Goal: Task Accomplishment & Management: Use online tool/utility

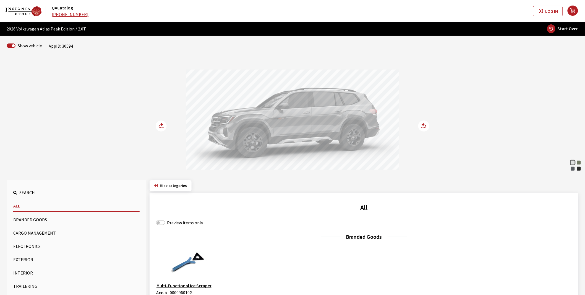
click at [24, 260] on button "Exterior" at bounding box center [76, 259] width 126 height 11
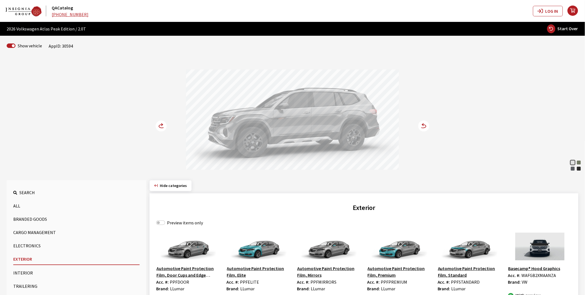
click at [191, 222] on label "Preview items only" at bounding box center [185, 222] width 36 height 7
click at [165, 222] on input "Preview items only" at bounding box center [160, 222] width 9 height 4
checkbox input "true"
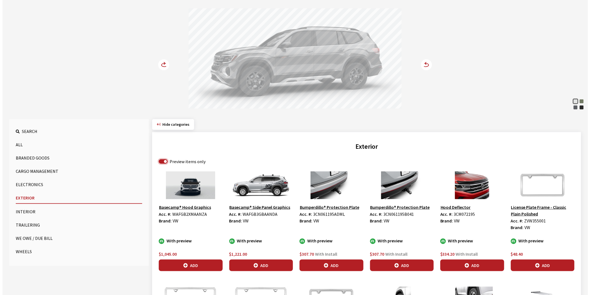
scroll to position [61, 0]
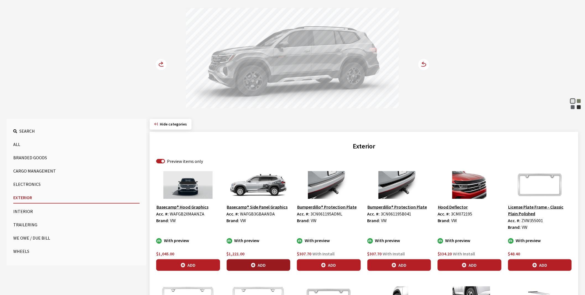
click at [262, 264] on button "Add" at bounding box center [259, 265] width 64 height 12
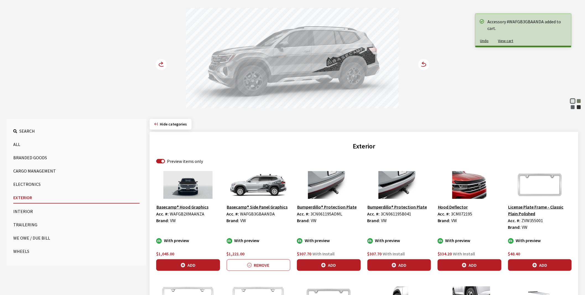
click at [160, 62] on circle at bounding box center [161, 64] width 11 height 11
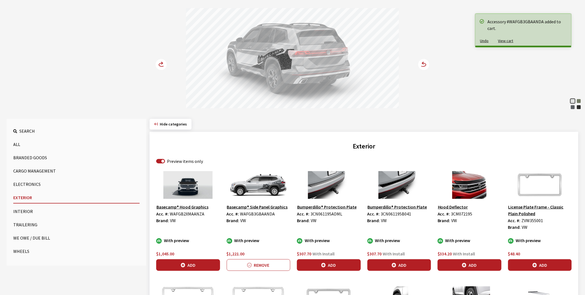
click at [160, 62] on circle at bounding box center [161, 64] width 11 height 11
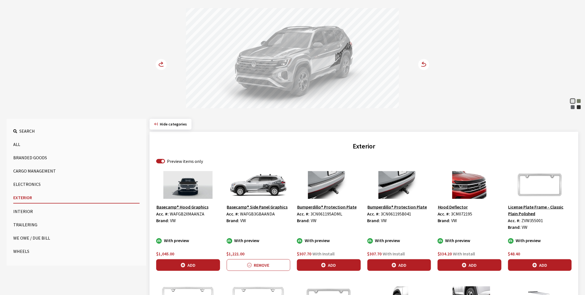
click at [250, 207] on button "Basecamp® Side Panel Graphics" at bounding box center [257, 206] width 61 height 7
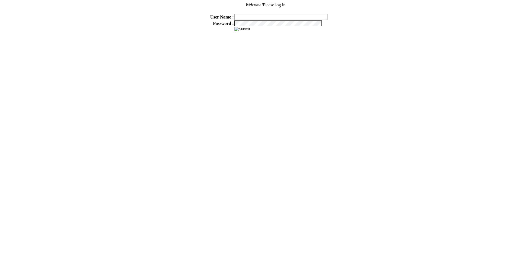
click at [258, 15] on input "text" at bounding box center [280, 17] width 93 height 6
type input "sdakes"
click at [234, 27] on input "image" at bounding box center [242, 29] width 16 height 4
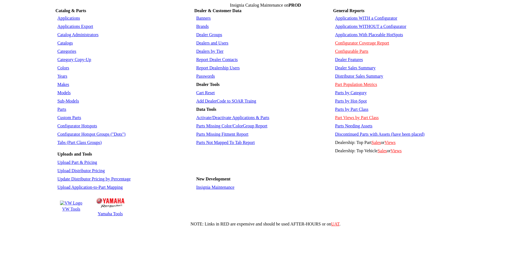
click at [63, 107] on link "Parts" at bounding box center [61, 109] width 9 height 5
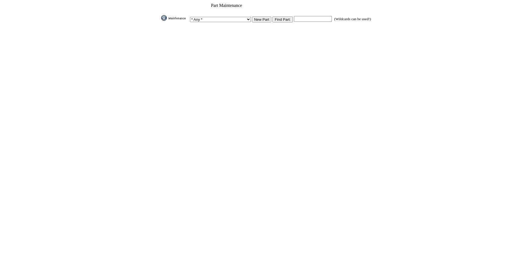
click at [295, 16] on input "text" at bounding box center [313, 19] width 38 height 6
click at [299, 18] on input "text" at bounding box center [313, 19] width 38 height 6
paste input "WAFGB3GBAANDA"
type input "WAFGB3GBAANDA"
click at [275, 17] on input "Find Part:" at bounding box center [282, 20] width 20 height 6
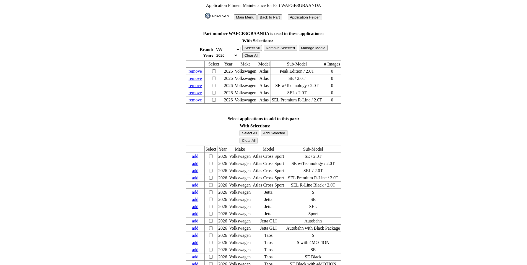
click at [236, 53] on select "2026 2025 2024 2023 2022 2021 2020 2019 2018 2017 2016 2015 2014 2013 2012 2011…" at bounding box center [226, 55] width 23 height 5
select select "0"
click at [215, 53] on select "2026 2025 2024 2023 2022 2021 2020 2019 2018 2017 2016 2015 2014 2013 2012 2011…" at bounding box center [226, 55] width 23 height 5
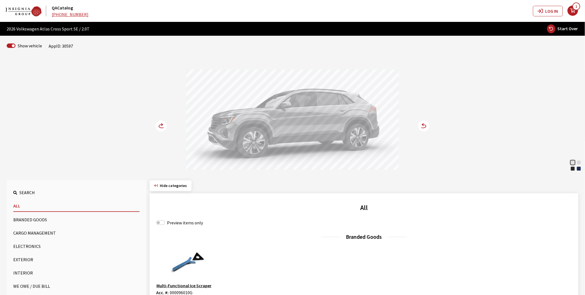
click at [20, 257] on button "Exterior" at bounding box center [76, 259] width 126 height 11
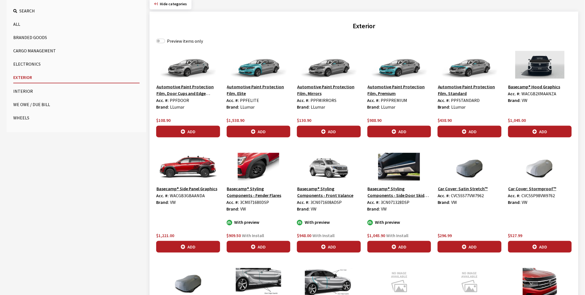
scroll to position [184, 0]
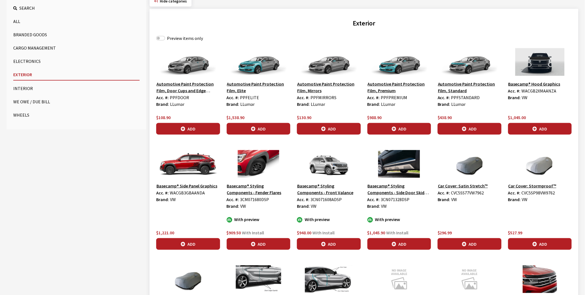
click at [184, 192] on span "WACGB3GBAANDA" at bounding box center [187, 193] width 35 height 6
drag, startPoint x: 188, startPoint y: 189, endPoint x: 183, endPoint y: 194, distance: 6.7
copy span "WACGB3GBAANDA"
click at [534, 91] on span "WACGB2XMAANZA" at bounding box center [539, 91] width 35 height 6
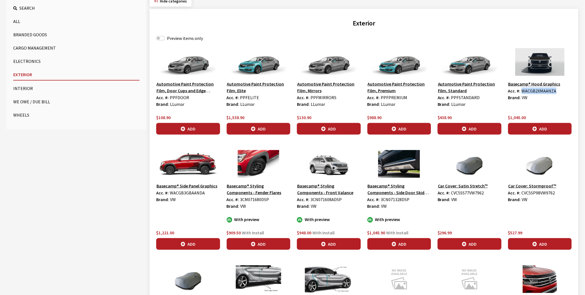
click at [534, 91] on span "WACGB2XMAANZA" at bounding box center [539, 91] width 35 height 6
copy span "WACGB2XMAANZA"
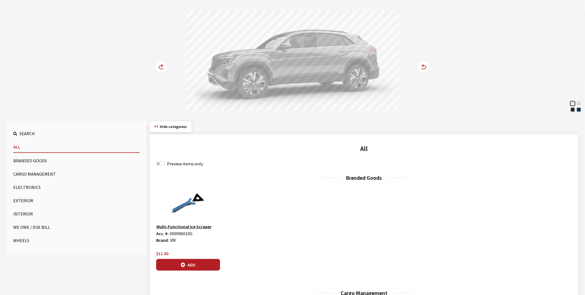
scroll to position [61, 0]
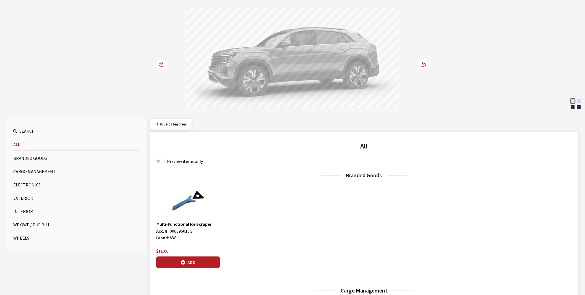
click at [21, 199] on button "Exterior" at bounding box center [76, 197] width 126 height 11
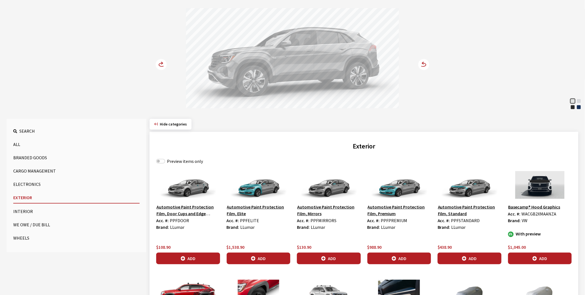
click at [180, 162] on label "Preview items only" at bounding box center [185, 161] width 36 height 7
click at [165, 162] on input "Preview items only" at bounding box center [160, 161] width 9 height 4
checkbox input "true"
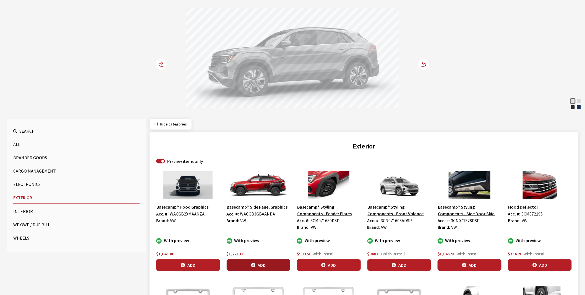
click at [269, 264] on button "Add" at bounding box center [259, 265] width 64 height 12
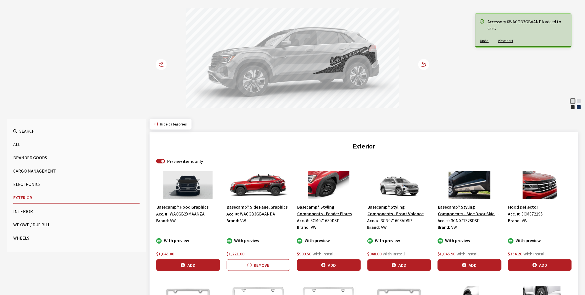
click at [163, 64] on circle at bounding box center [161, 64] width 11 height 11
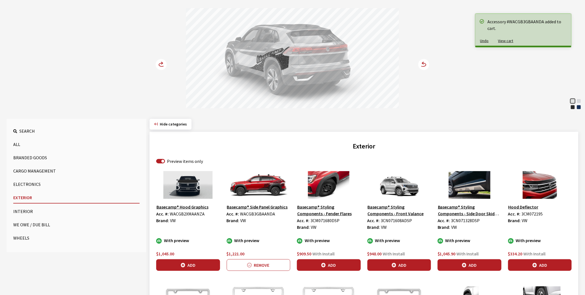
click at [163, 64] on circle at bounding box center [161, 64] width 11 height 11
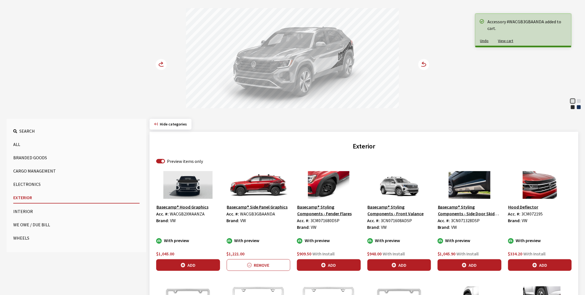
click at [163, 64] on circle at bounding box center [161, 64] width 11 height 11
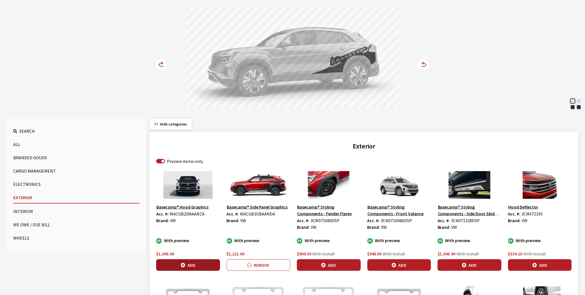
click at [199, 265] on button "Add" at bounding box center [188, 265] width 64 height 12
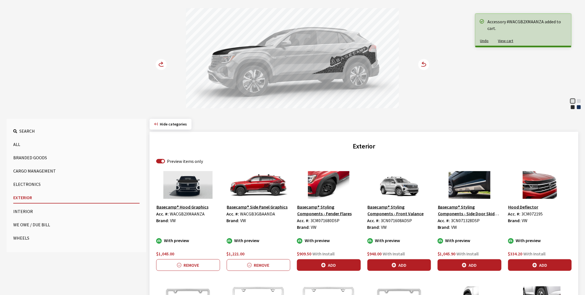
click at [162, 64] on circle at bounding box center [161, 64] width 11 height 11
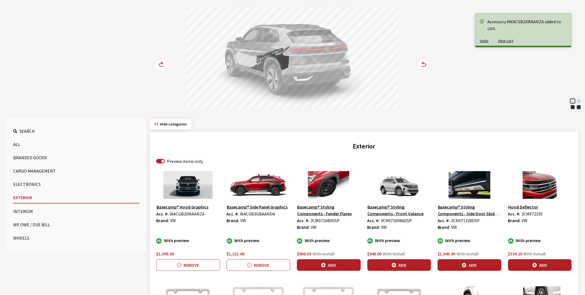
click at [162, 64] on circle at bounding box center [161, 64] width 11 height 11
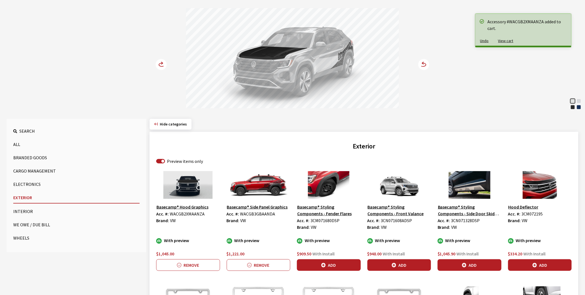
click at [162, 64] on circle at bounding box center [161, 64] width 11 height 11
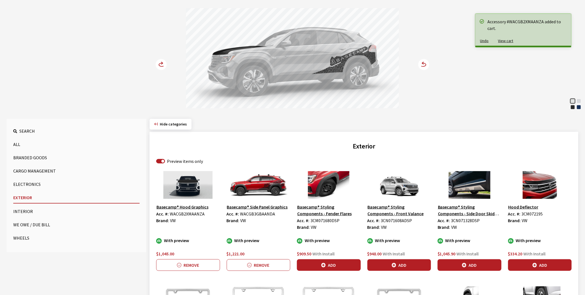
click at [162, 64] on circle at bounding box center [161, 64] width 11 height 11
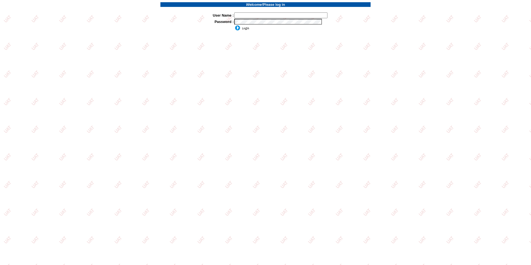
click at [268, 15] on input "text" at bounding box center [280, 15] width 93 height 6
type input "sdakes"
click at [245, 30] on input "image" at bounding box center [241, 28] width 15 height 6
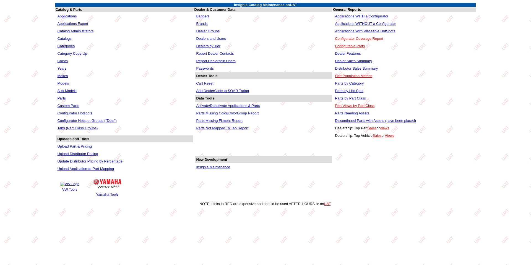
click at [364, 24] on link "Applications WITHOUT a Configurator" at bounding box center [365, 24] width 61 height 4
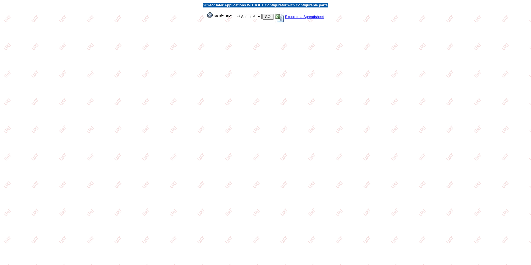
click at [257, 16] on select "** Select ** Acura Alfa Romeo Audi Bentley BMW DoubleTake Ford GM Honda Hyundai…" at bounding box center [249, 16] width 26 height 5
select select "1"
click at [236, 14] on select "** Select ** Acura Alfa Romeo Audi Bentley BMW DoubleTake Ford GM Honda Hyundai…" at bounding box center [249, 16] width 26 height 5
click at [268, 15] on input "GO!" at bounding box center [267, 17] width 11 height 6
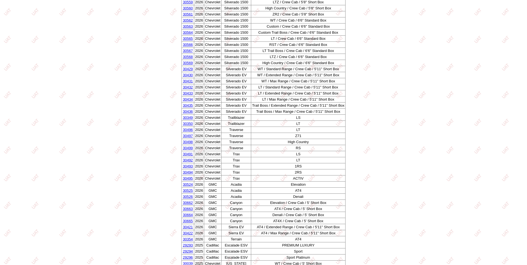
scroll to position [426, 0]
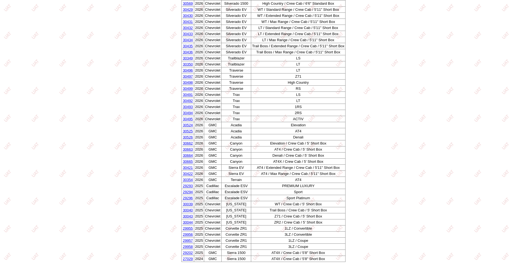
click at [185, 205] on link "30039" at bounding box center [188, 204] width 10 height 4
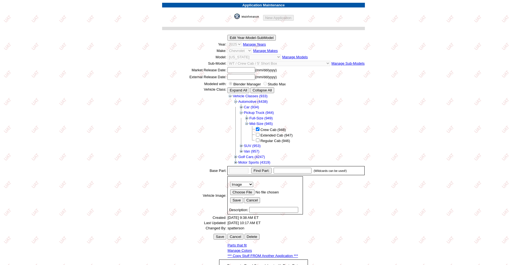
click at [252, 256] on link "*** Copy Stuff FROM Another Application ***" at bounding box center [262, 256] width 71 height 4
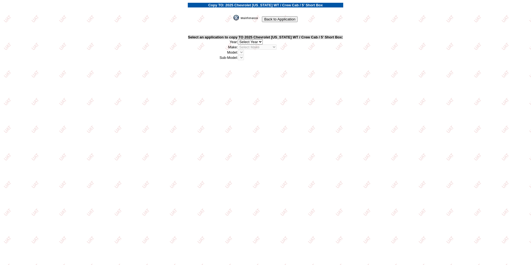
click at [261, 41] on select "2026 2025 2024 2023 2022 2021 2020 2019 2018 2017 2016 2015 2014 2013 2012 2011…" at bounding box center [250, 41] width 25 height 5
select select "42"
click at [240, 39] on select "2026 2025 2024 2023 2022 2021 2020 2019 2018 2017 2016 2015 2014 2013 2012 2011…" at bounding box center [250, 41] width 25 height 5
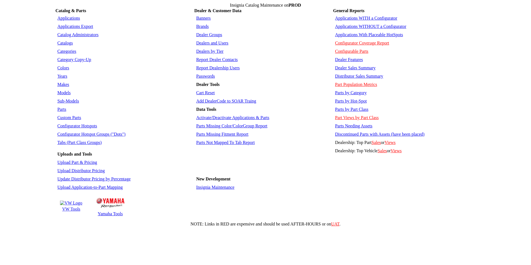
click at [67, 17] on link "Applications" at bounding box center [68, 18] width 23 height 5
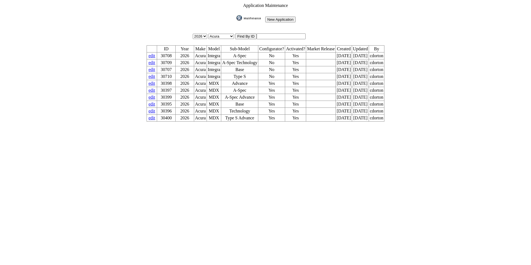
click at [283, 33] on input "text" at bounding box center [281, 36] width 49 height 6
type input "28067"
click at [235, 21] on input "image" at bounding box center [235, 21] width 0 height 0
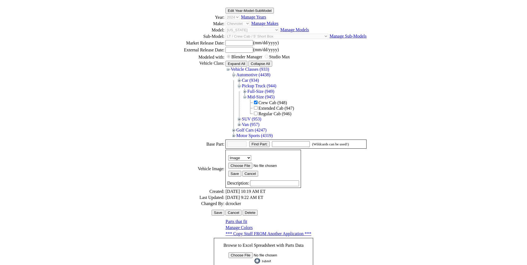
scroll to position [87, 0]
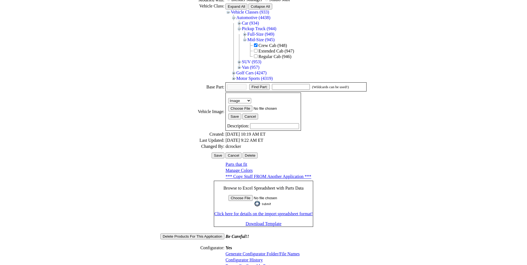
click at [251, 258] on link "Configurator History" at bounding box center [243, 260] width 37 height 5
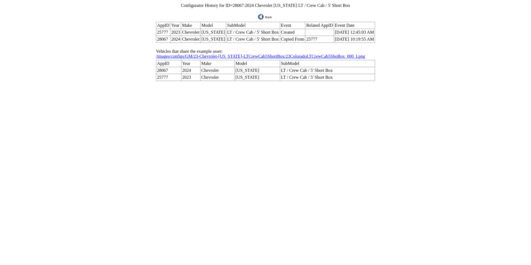
click at [268, 15] on img at bounding box center [265, 17] width 15 height 6
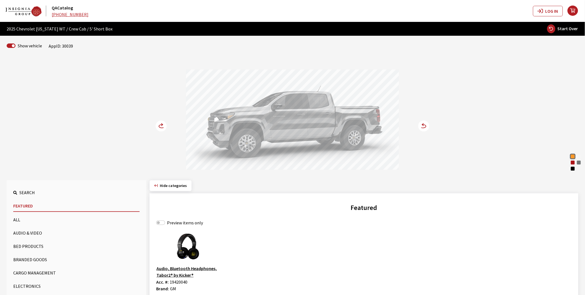
click at [164, 125] on icon at bounding box center [165, 126] width 4 height 5
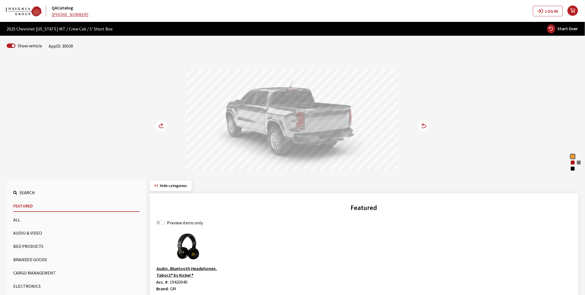
click at [164, 125] on icon at bounding box center [165, 126] width 4 height 5
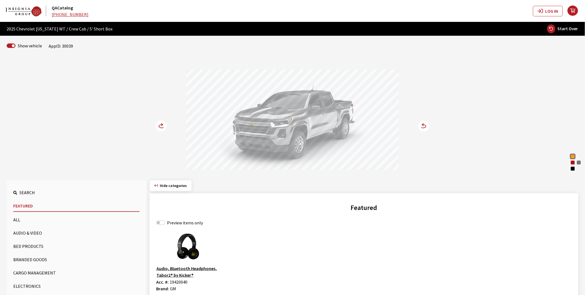
click at [25, 246] on button "Bed Products" at bounding box center [76, 245] width 126 height 11
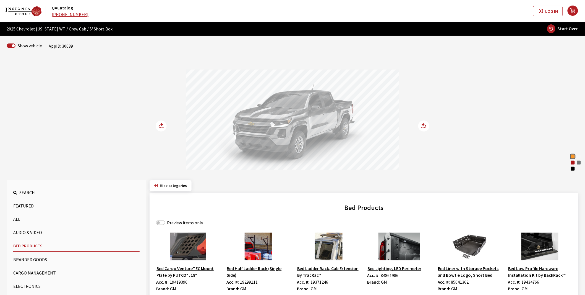
click at [179, 222] on label "Preview items only" at bounding box center [185, 222] width 36 height 7
click at [165, 222] on input "Preview items only" at bounding box center [160, 222] width 9 height 4
checkbox input "true"
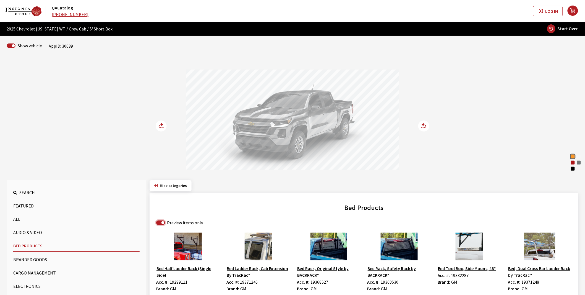
scroll to position [92, 0]
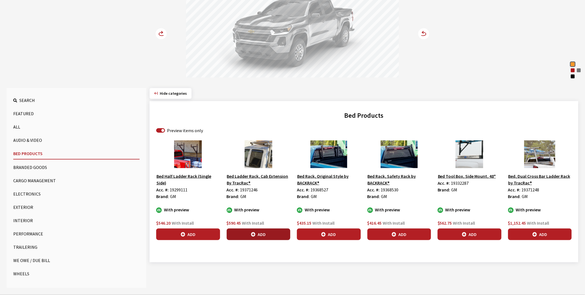
click at [253, 234] on icon "button" at bounding box center [253, 234] width 4 height 4
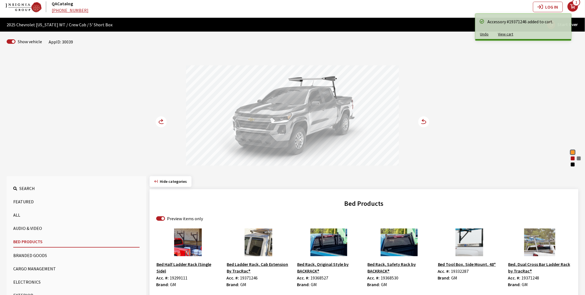
scroll to position [0, 0]
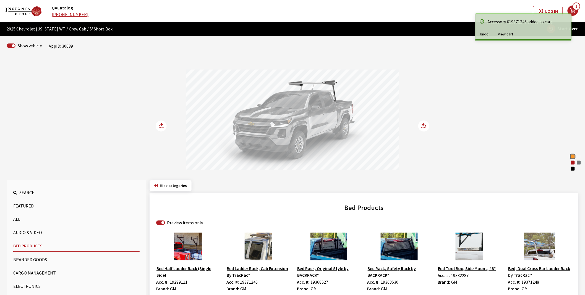
click at [158, 123] on circle at bounding box center [161, 125] width 11 height 11
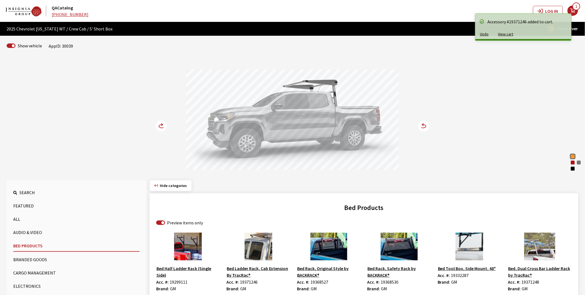
click at [158, 123] on circle at bounding box center [161, 125] width 11 height 11
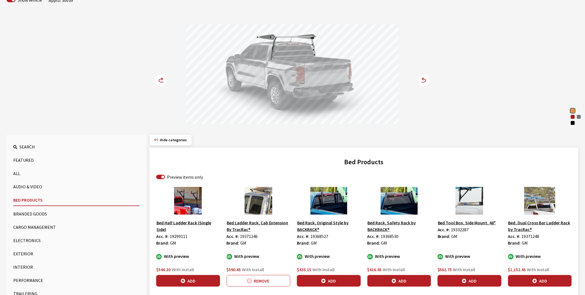
scroll to position [61, 0]
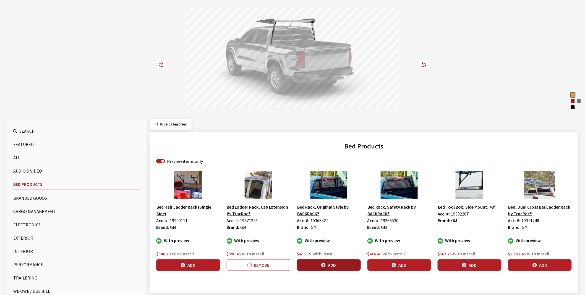
click at [324, 264] on icon "button" at bounding box center [324, 265] width 4 height 4
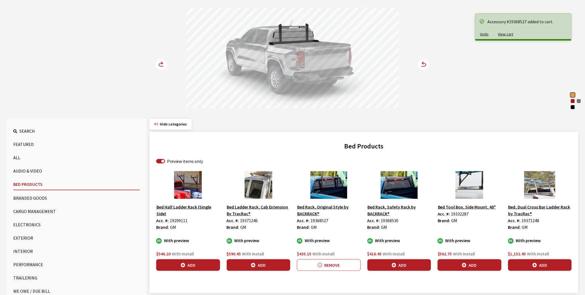
click at [159, 64] on icon at bounding box center [161, 64] width 11 height 11
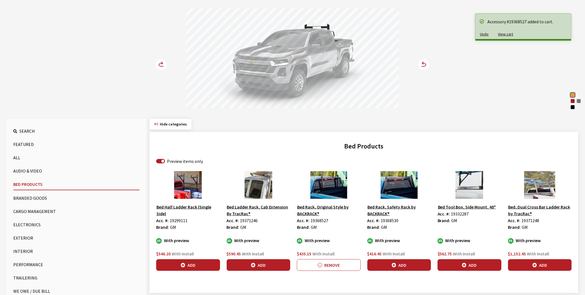
click at [159, 64] on icon at bounding box center [162, 64] width 6 height 3
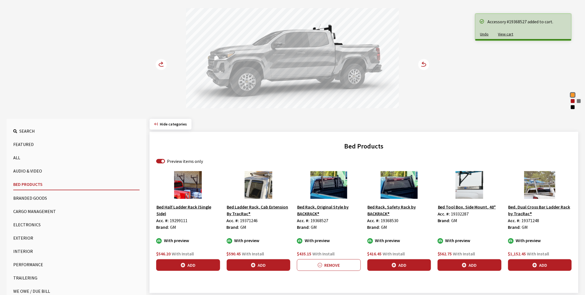
click at [159, 64] on icon at bounding box center [162, 64] width 6 height 3
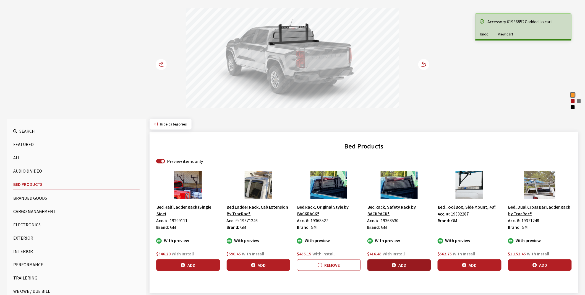
click at [398, 263] on button "Add" at bounding box center [400, 265] width 64 height 12
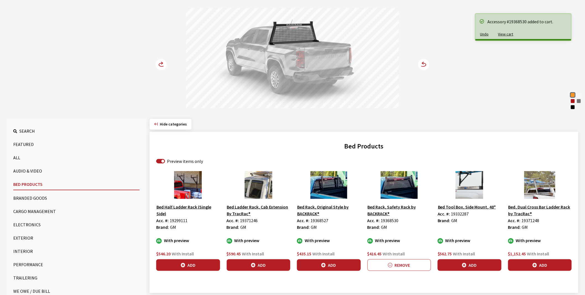
click at [162, 63] on icon at bounding box center [162, 64] width 6 height 3
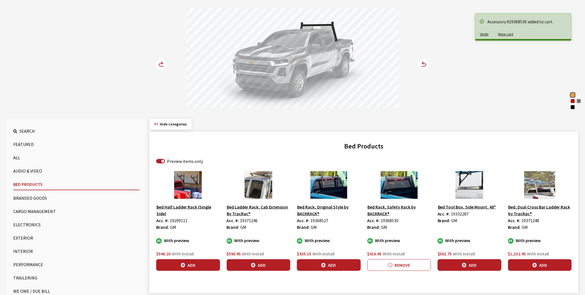
click at [161, 63] on icon at bounding box center [162, 64] width 6 height 3
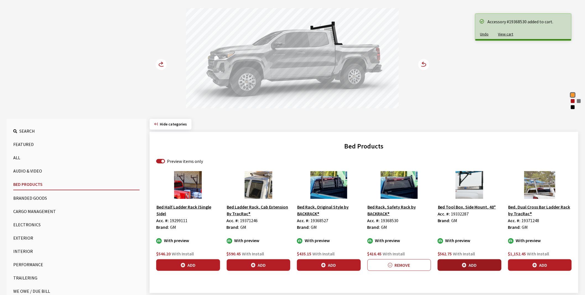
click at [472, 264] on button "Add" at bounding box center [470, 265] width 64 height 12
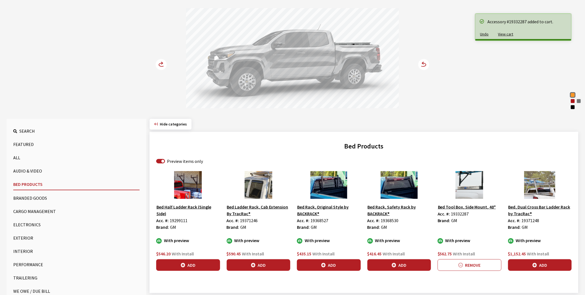
click at [162, 64] on icon at bounding box center [162, 63] width 1 height 2
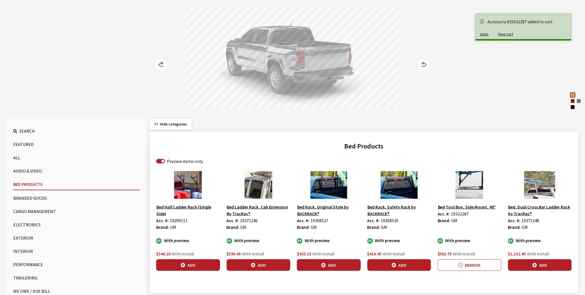
click at [162, 64] on icon at bounding box center [162, 63] width 1 height 2
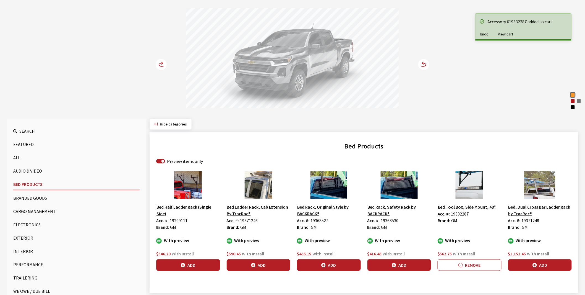
click at [161, 64] on circle at bounding box center [161, 64] width 11 height 11
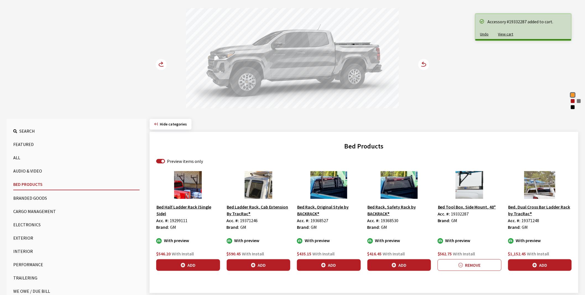
click at [161, 64] on circle at bounding box center [161, 64] width 11 height 11
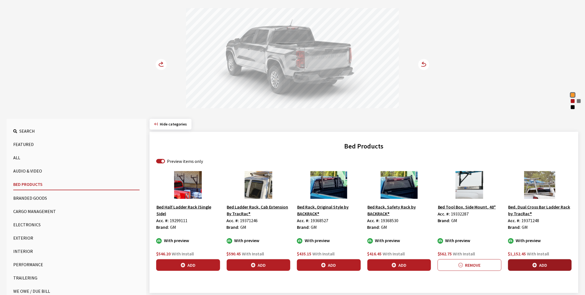
click at [539, 265] on button "Add" at bounding box center [540, 265] width 64 height 12
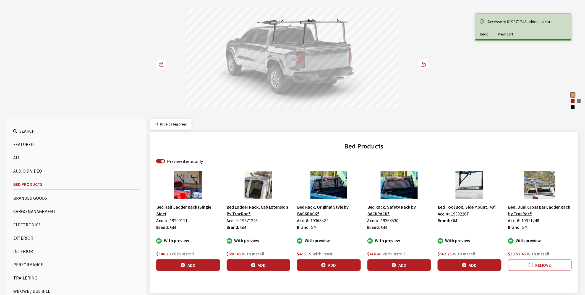
click at [159, 64] on icon at bounding box center [162, 64] width 6 height 3
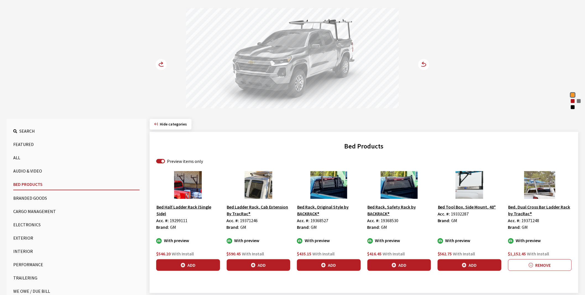
click at [159, 64] on circle at bounding box center [161, 64] width 11 height 11
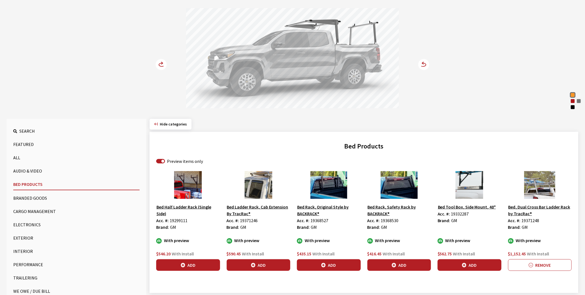
click at [159, 64] on circle at bounding box center [161, 64] width 11 height 11
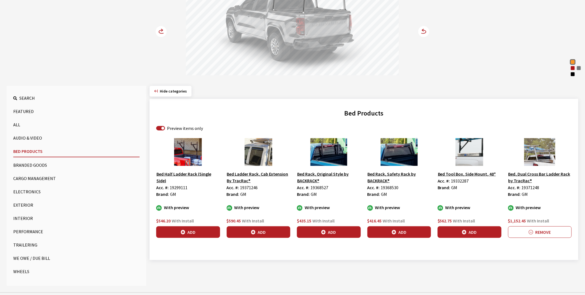
scroll to position [100, 0]
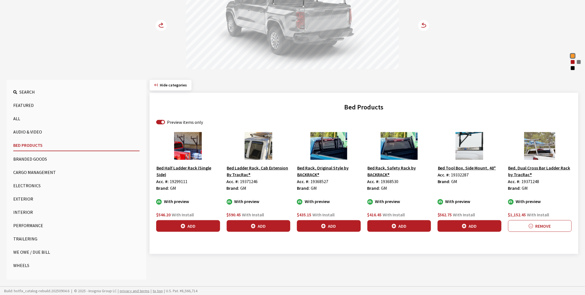
click at [27, 198] on button "Exterior" at bounding box center [76, 198] width 126 height 11
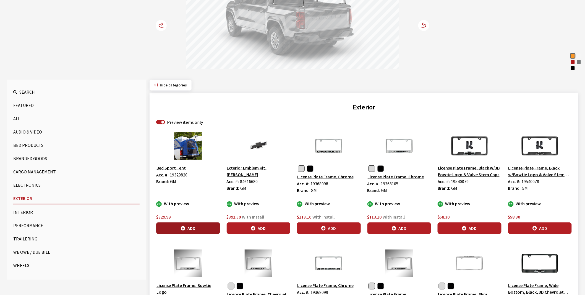
click at [194, 228] on button "Add" at bounding box center [188, 228] width 64 height 12
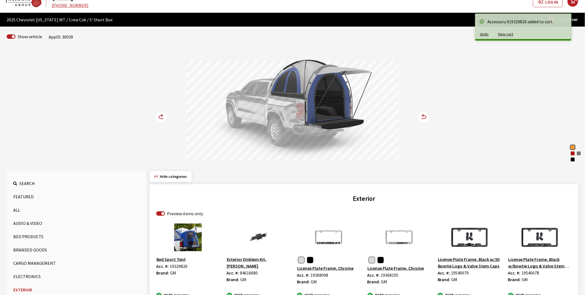
scroll to position [8, 0]
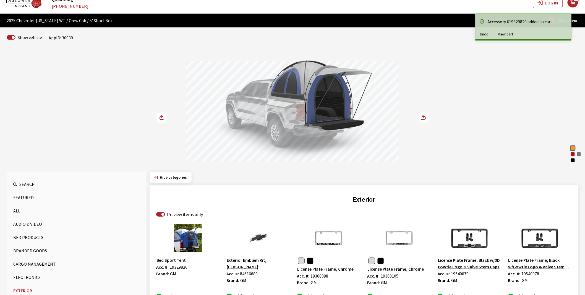
click at [159, 116] on circle at bounding box center [161, 117] width 11 height 11
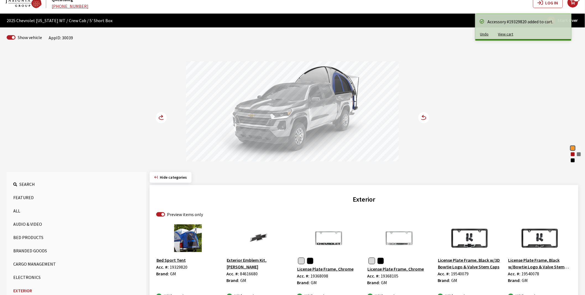
click at [159, 116] on circle at bounding box center [161, 117] width 11 height 11
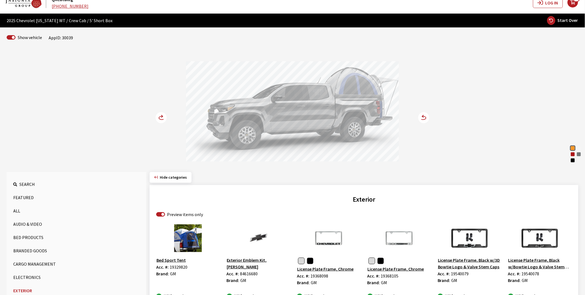
click at [159, 116] on circle at bounding box center [161, 117] width 11 height 11
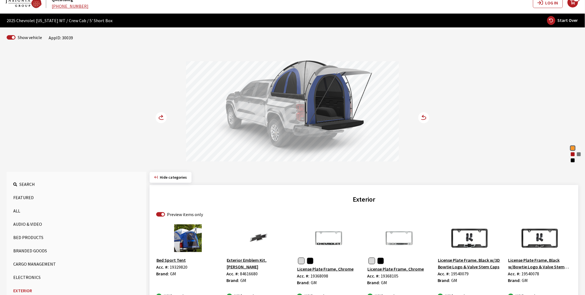
click at [159, 116] on circle at bounding box center [161, 117] width 11 height 11
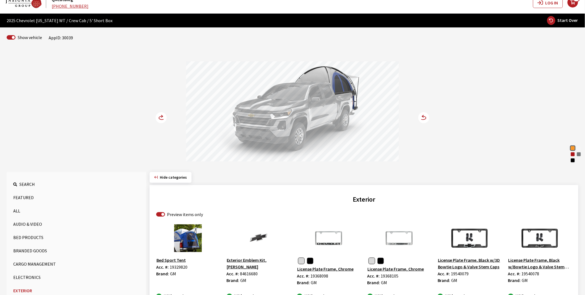
click at [159, 116] on circle at bounding box center [161, 117] width 11 height 11
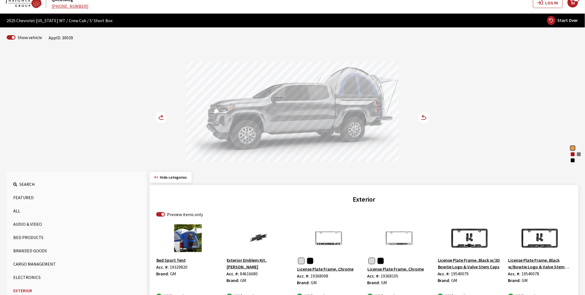
click at [159, 116] on circle at bounding box center [161, 117] width 11 height 11
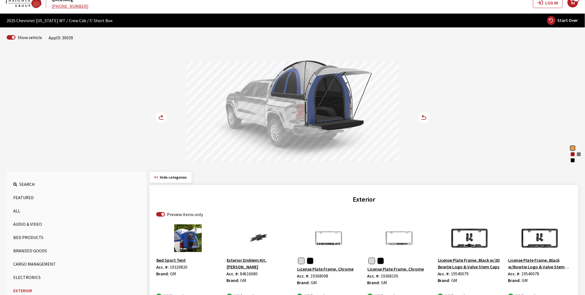
click at [159, 116] on circle at bounding box center [161, 117] width 11 height 11
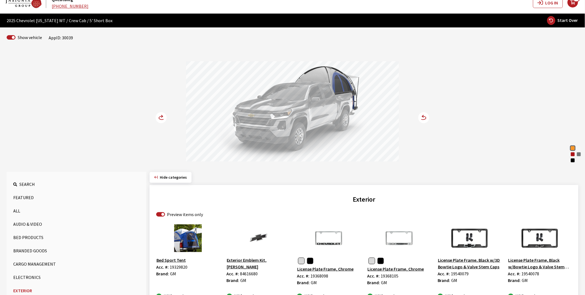
click at [159, 116] on circle at bounding box center [161, 117] width 11 height 11
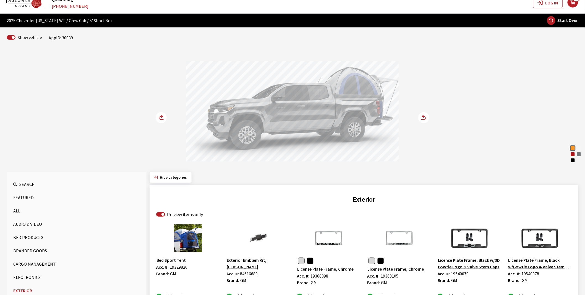
click at [162, 116] on icon at bounding box center [162, 116] width 1 height 2
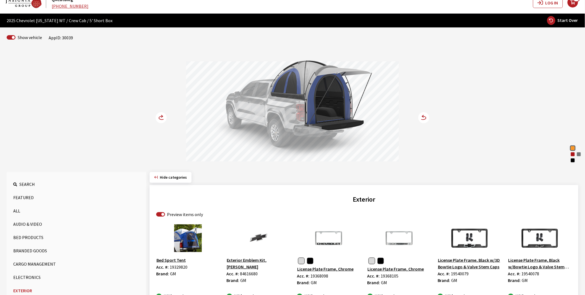
click at [162, 116] on icon at bounding box center [162, 116] width 1 height 2
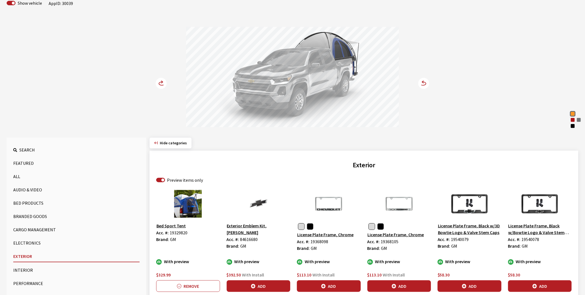
scroll to position [70, 0]
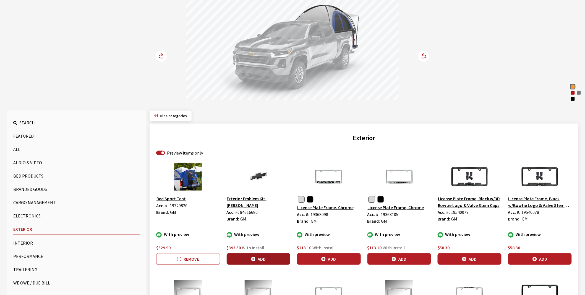
click at [253, 257] on icon "button" at bounding box center [253, 259] width 4 height 4
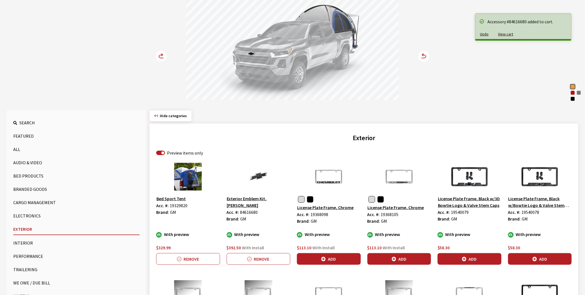
click at [160, 56] on circle at bounding box center [161, 56] width 11 height 11
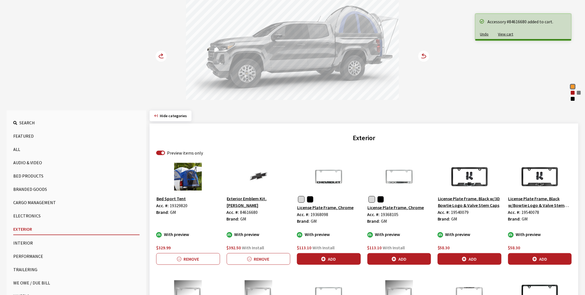
click at [160, 58] on circle at bounding box center [161, 56] width 11 height 11
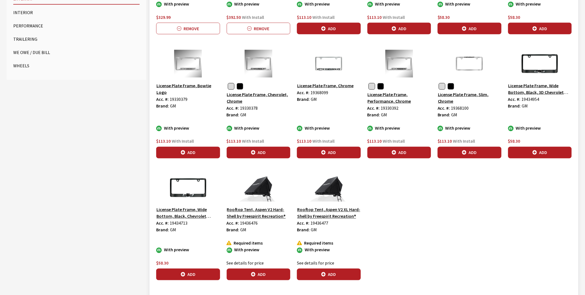
scroll to position [293, 0]
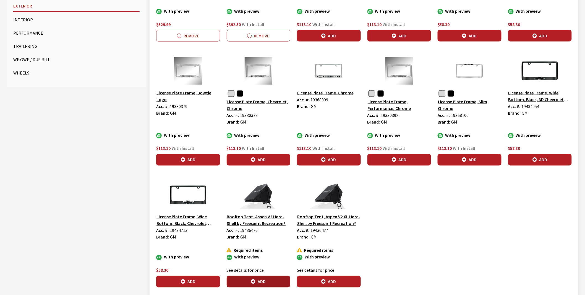
click at [256, 281] on button "Add" at bounding box center [259, 281] width 64 height 12
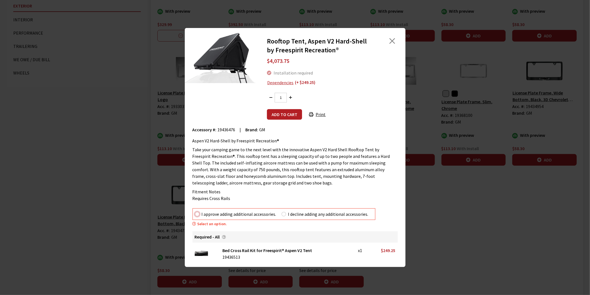
click at [197, 215] on input "I approve adding additional accessories." at bounding box center [197, 214] width 4 height 4
radio input "true"
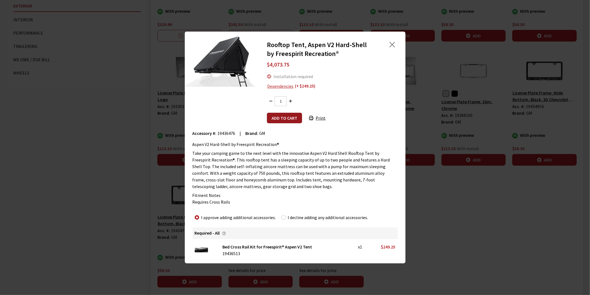
click at [282, 120] on button "Add to cart" at bounding box center [284, 118] width 35 height 11
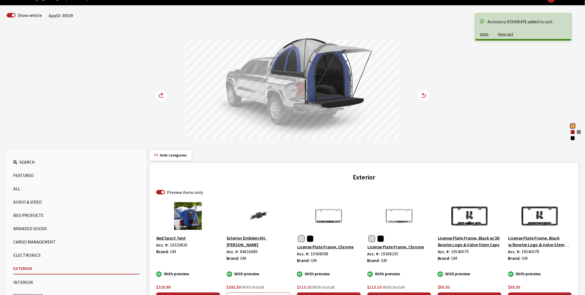
scroll to position [0, 0]
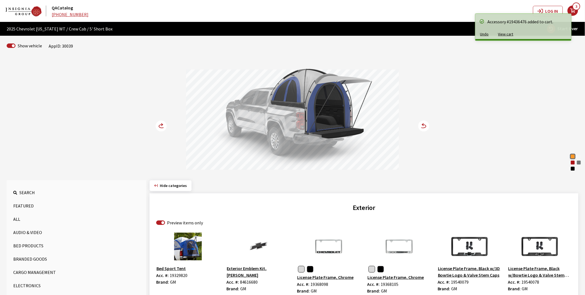
click at [505, 33] on button "View cart" at bounding box center [506, 34] width 25 height 10
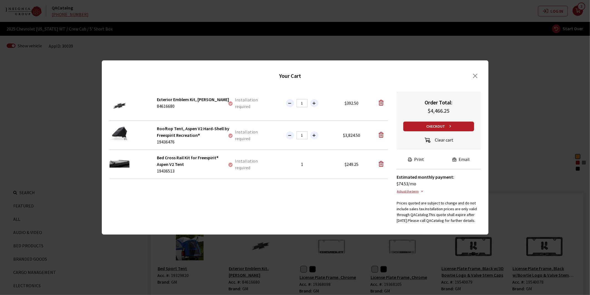
click at [443, 137] on button "Clear cart" at bounding box center [438, 140] width 39 height 9
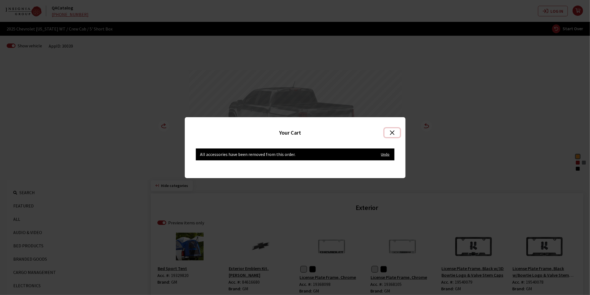
click at [392, 134] on button "Close" at bounding box center [391, 132] width 15 height 9
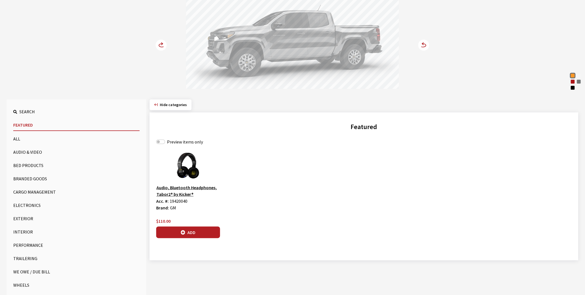
scroll to position [92, 0]
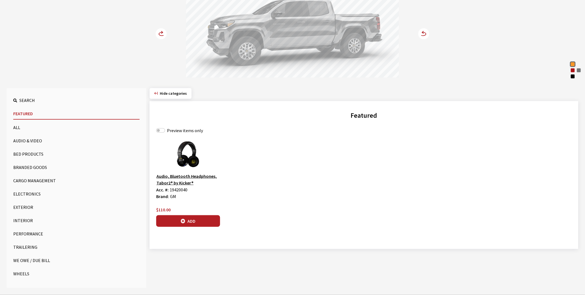
click at [22, 206] on button "Exterior" at bounding box center [76, 206] width 126 height 11
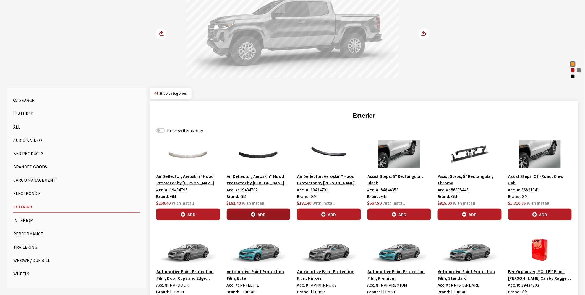
click at [259, 212] on button "Add" at bounding box center [259, 214] width 64 height 12
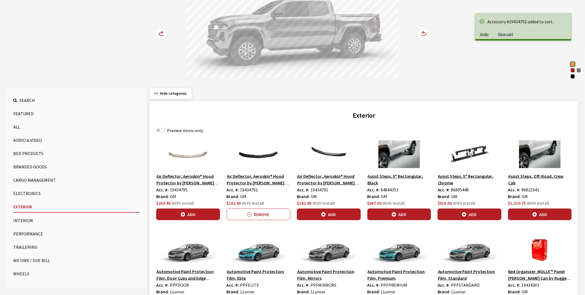
click at [178, 130] on label "Preview items only" at bounding box center [185, 130] width 36 height 7
click at [165, 130] on input "Preview items only" at bounding box center [160, 130] width 9 height 4
checkbox input "true"
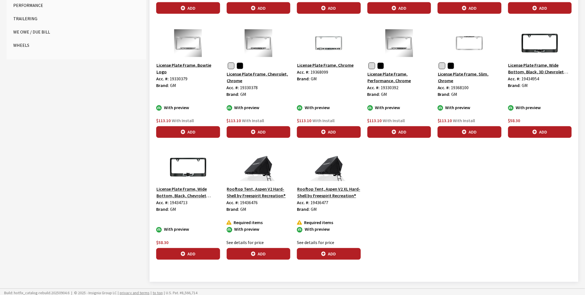
scroll to position [324, 0]
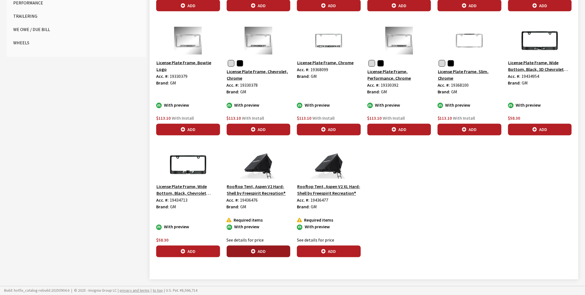
click at [270, 251] on button "Add" at bounding box center [259, 251] width 64 height 12
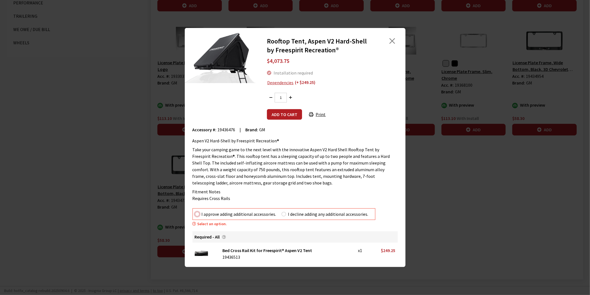
click at [197, 214] on input "I approve adding additional accessories." at bounding box center [197, 214] width 4 height 4
radio input "true"
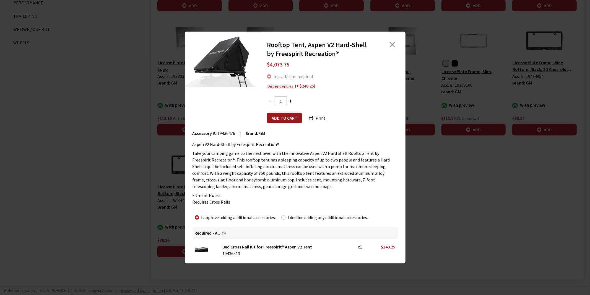
click at [285, 116] on button "Add to cart" at bounding box center [284, 118] width 35 height 11
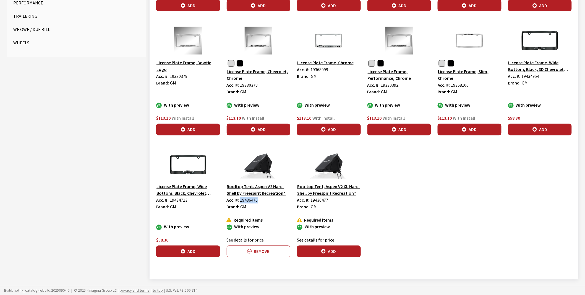
drag, startPoint x: 240, startPoint y: 199, endPoint x: 258, endPoint y: 200, distance: 18.0
click at [258, 200] on div "Acc. #: 19436476" at bounding box center [259, 200] width 64 height 7
copy span "19436476"
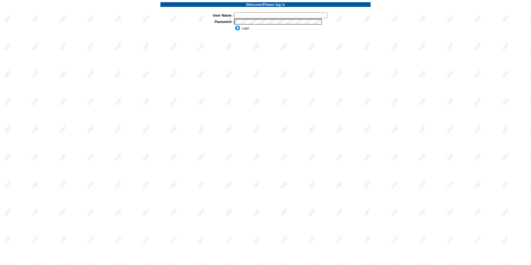
click at [259, 15] on input "text" at bounding box center [280, 15] width 93 height 6
type input "sdakes"
click at [234, 25] on input "image" at bounding box center [241, 28] width 15 height 6
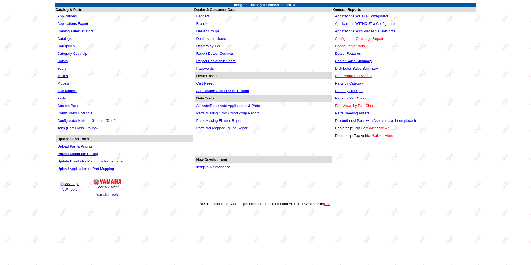
click at [60, 98] on link "Parts" at bounding box center [61, 98] width 8 height 4
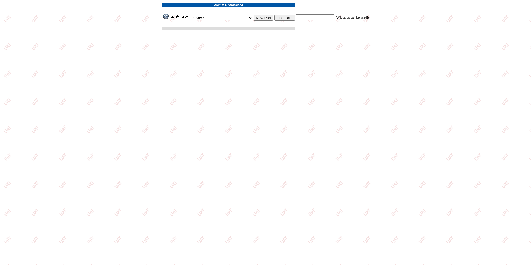
click at [302, 17] on input "text" at bounding box center [315, 17] width 38 height 6
paste input "19436476"
type input "19436476"
click at [279, 17] on input "Find Part:" at bounding box center [284, 18] width 20 height 6
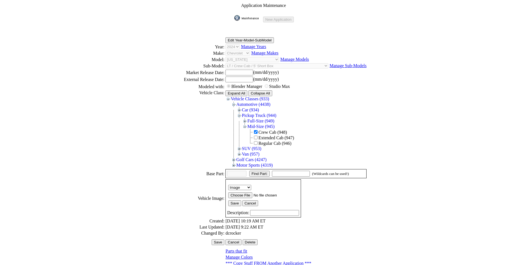
click at [245, 15] on img at bounding box center [248, 18] width 28 height 6
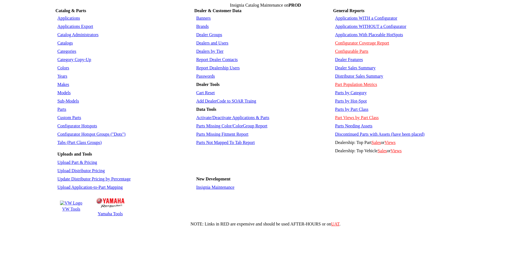
click at [350, 99] on link "Parts by Hot-Spot" at bounding box center [351, 101] width 32 height 5
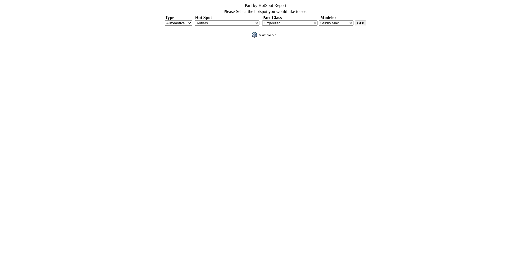
click at [256, 21] on select "Antlers APillarFogLight AssistSteps BackUpSensors BedCap BedCargo BedCrossRail …" at bounding box center [227, 22] width 64 height 5
select select "117"
click at [195, 20] on select "Antlers APillarFogLight AssistSteps BackUpSensors BedCap BedCargo BedCrossRail …" at bounding box center [227, 22] width 64 height 5
click at [344, 21] on select "Blender Manager Studio Max" at bounding box center [336, 22] width 35 height 5
select select "1"
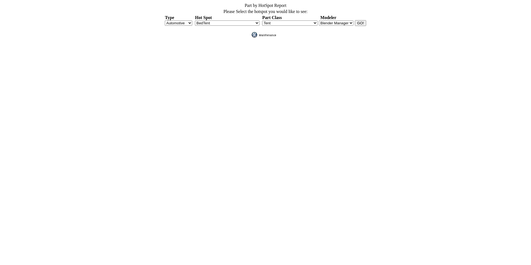
click at [319, 20] on select "Blender Manager Studio Max" at bounding box center [336, 22] width 35 height 5
click at [362, 21] on input "GO!" at bounding box center [360, 23] width 11 height 6
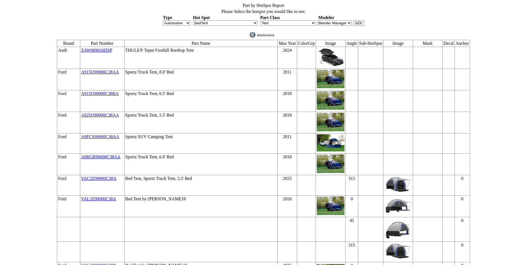
click at [389, 90] on td at bounding box center [398, 101] width 30 height 22
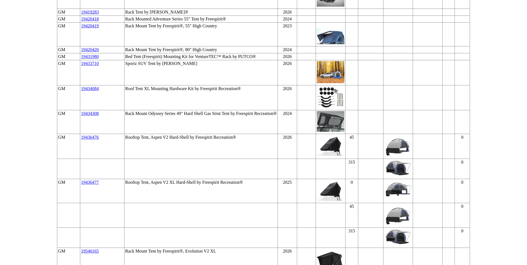
scroll to position [1565, 0]
